Goal: Transaction & Acquisition: Obtain resource

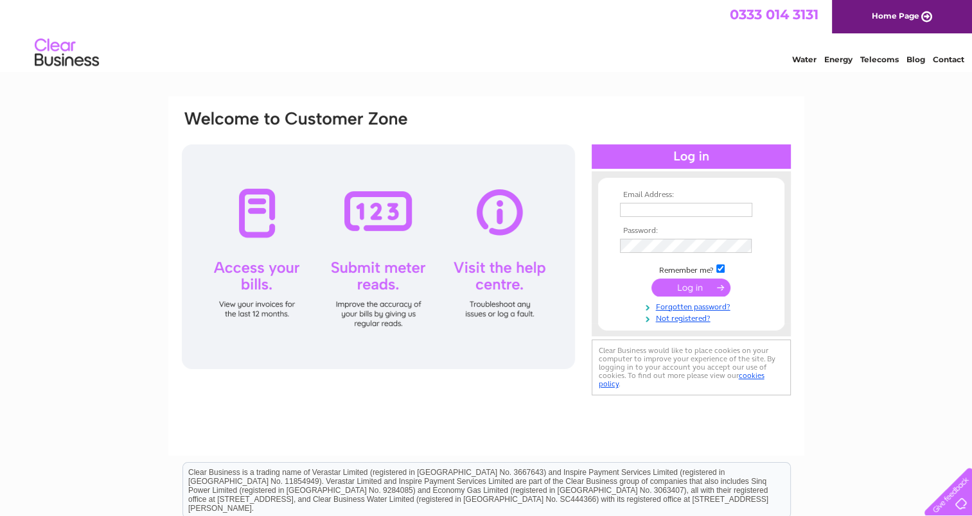
type input "anne.gillies@anchor-freight.co.uk"
click at [695, 288] on input "submit" at bounding box center [690, 288] width 79 height 18
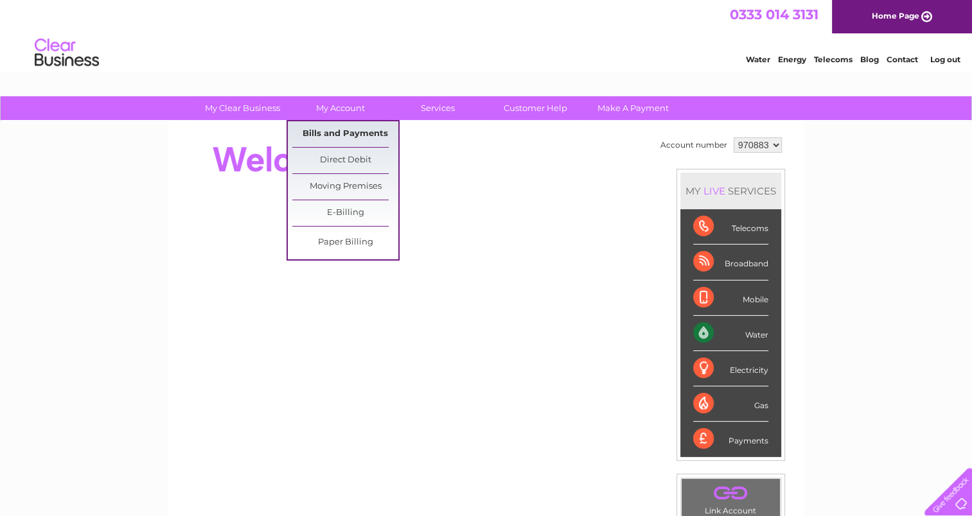
click at [360, 131] on link "Bills and Payments" at bounding box center [345, 134] width 106 height 26
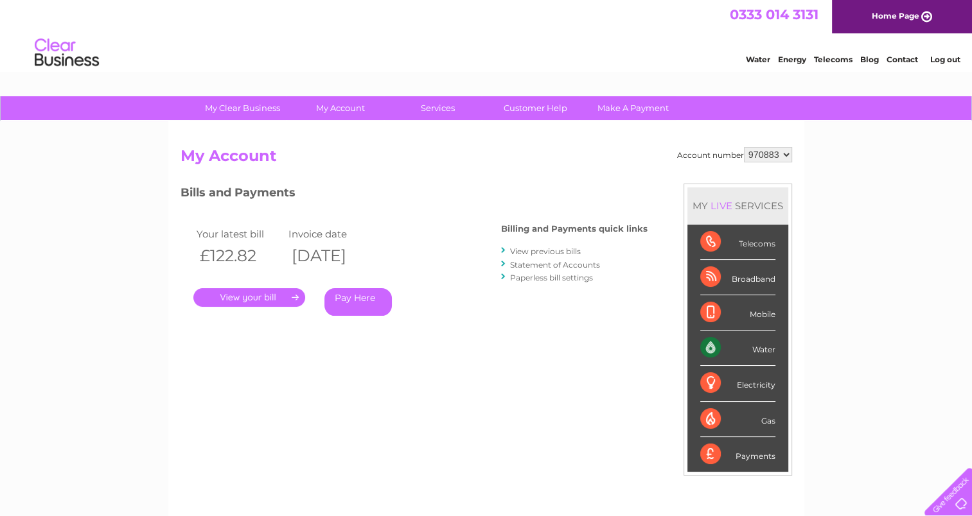
click at [544, 252] on link "View previous bills" at bounding box center [545, 252] width 71 height 10
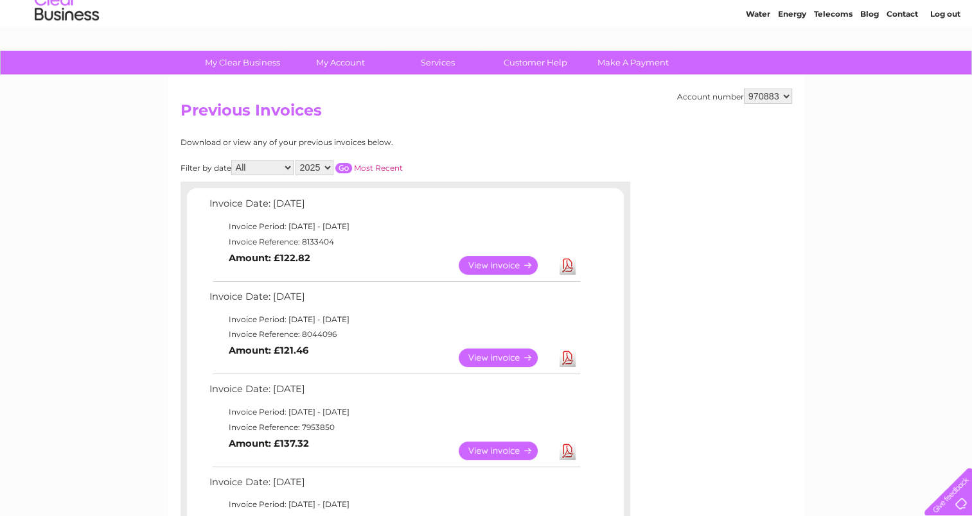
scroll to position [64, 0]
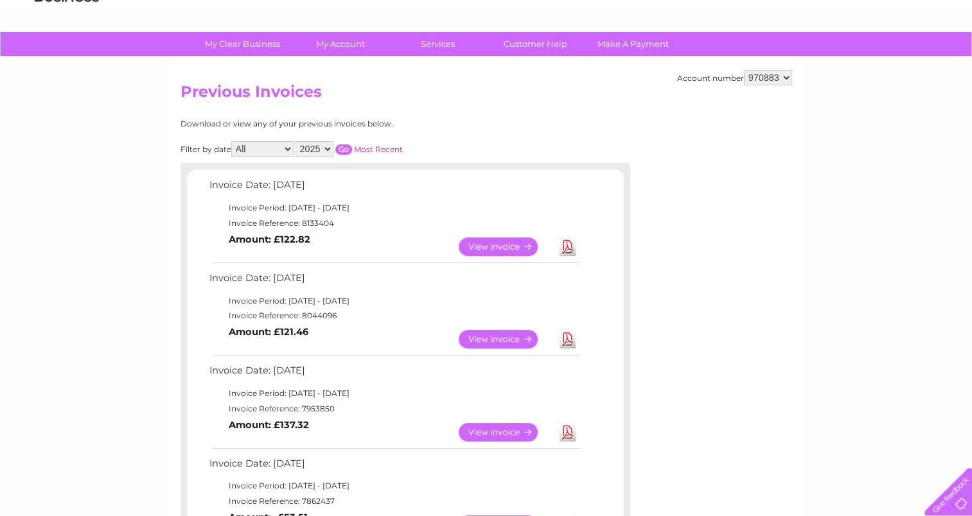
click at [491, 337] on link "View" at bounding box center [506, 339] width 94 height 19
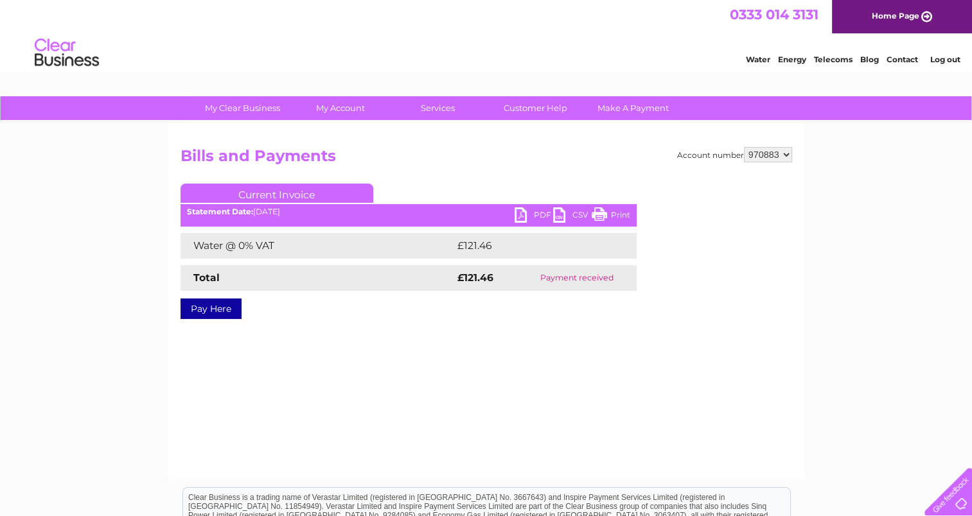
click at [538, 211] on link "PDF" at bounding box center [533, 216] width 39 height 19
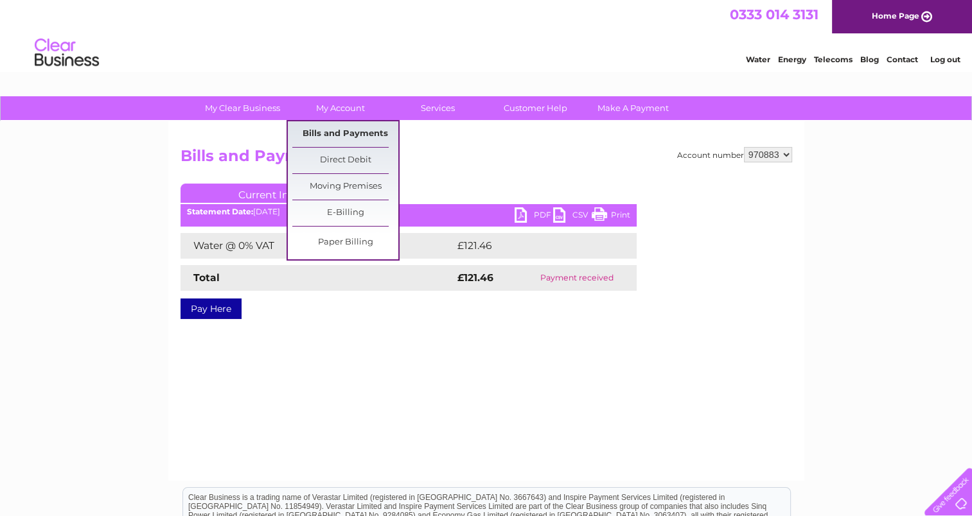
click at [356, 132] on link "Bills and Payments" at bounding box center [345, 134] width 106 height 26
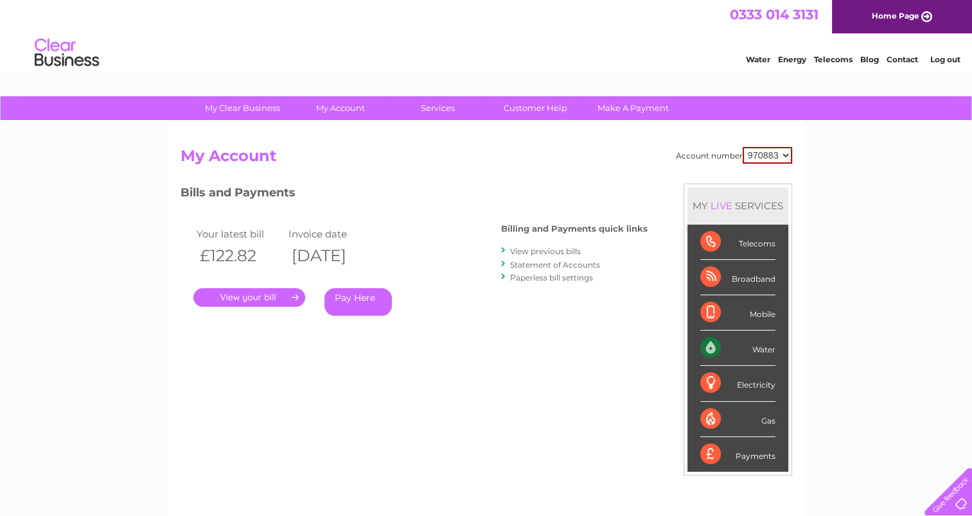
click at [241, 294] on link "." at bounding box center [249, 297] width 112 height 19
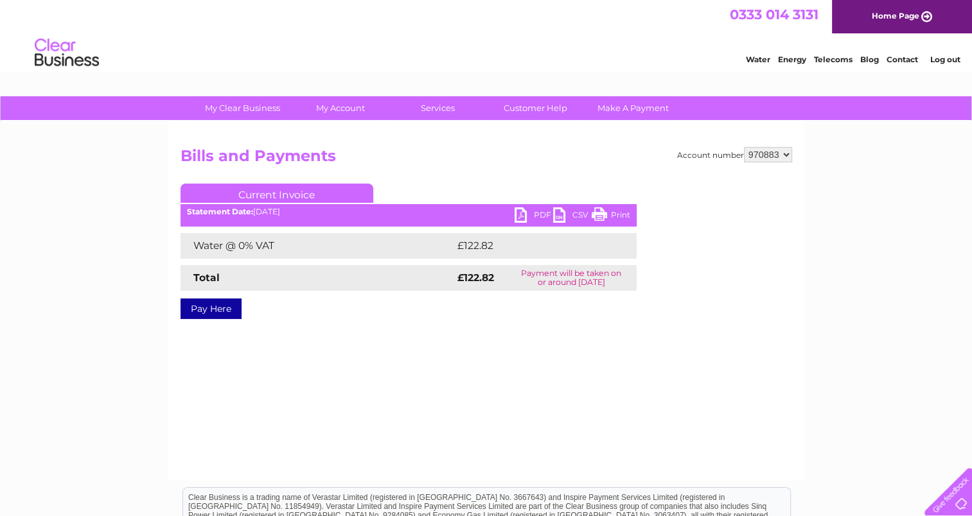
click at [541, 214] on link "PDF" at bounding box center [533, 216] width 39 height 19
